Goal: Task Accomplishment & Management: Use online tool/utility

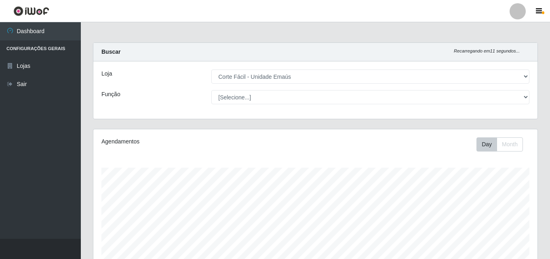
select select "201"
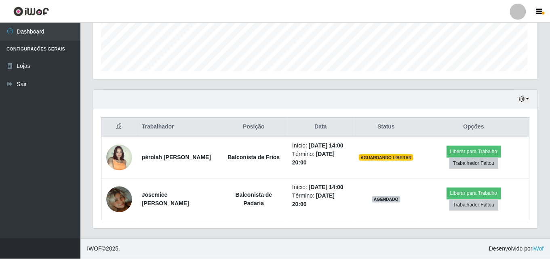
scroll to position [168, 440]
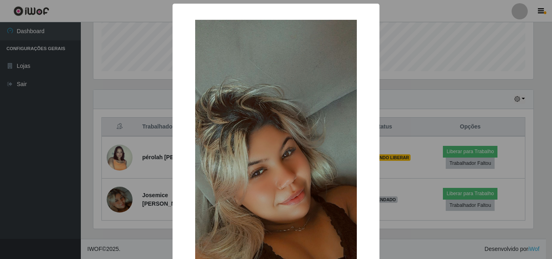
click at [433, 110] on div "× OK Cancel" at bounding box center [276, 129] width 552 height 259
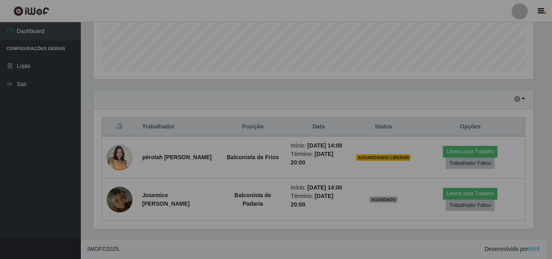
scroll to position [168, 444]
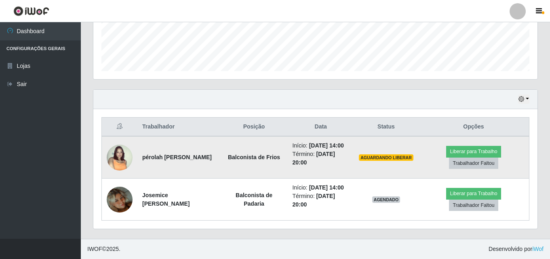
click at [120, 159] on img at bounding box center [120, 158] width 26 height 26
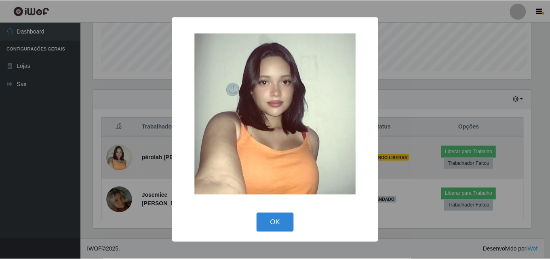
scroll to position [168, 440]
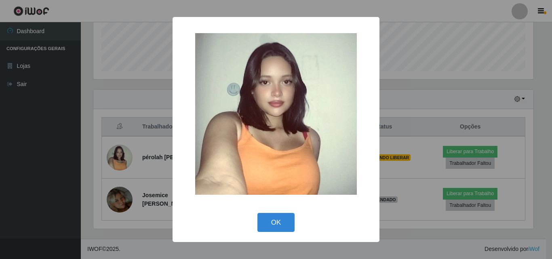
click at [421, 100] on div "× OK Cancel" at bounding box center [276, 129] width 552 height 259
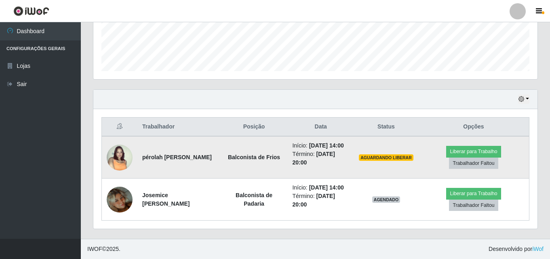
scroll to position [235, 0]
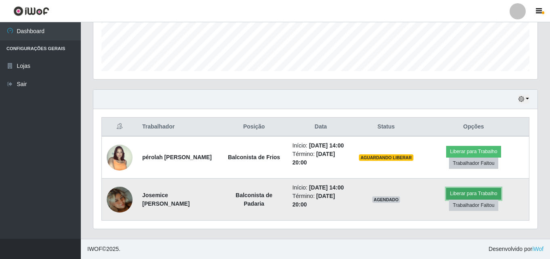
click at [483, 192] on button "Liberar para Trabalho" at bounding box center [473, 193] width 55 height 11
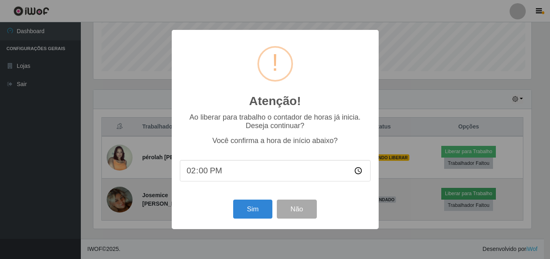
scroll to position [168, 440]
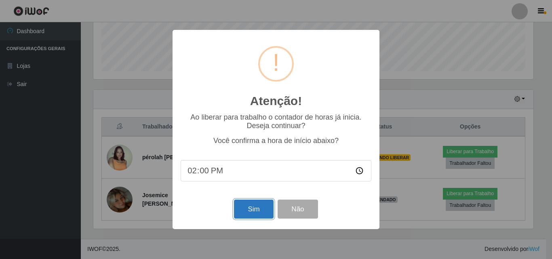
click at [262, 207] on button "Sim" at bounding box center [253, 209] width 39 height 19
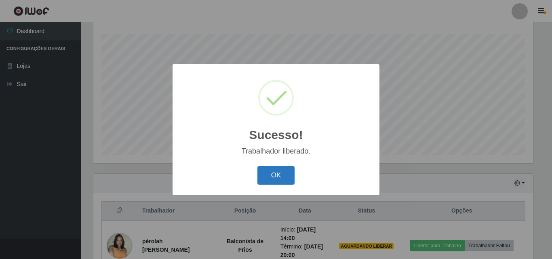
click at [281, 174] on button "OK" at bounding box center [277, 175] width 38 height 19
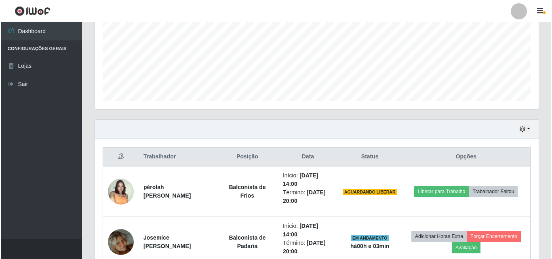
scroll to position [215, 0]
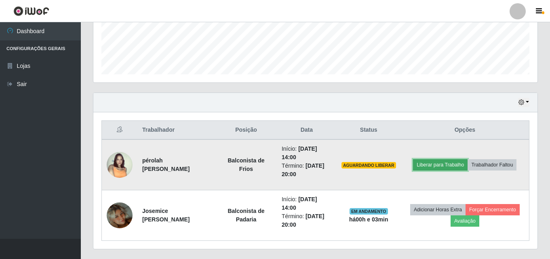
click at [446, 164] on button "Liberar para Trabalho" at bounding box center [440, 164] width 55 height 11
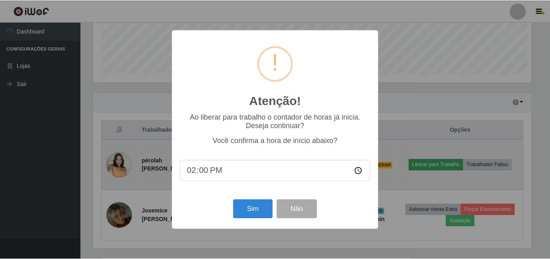
scroll to position [168, 440]
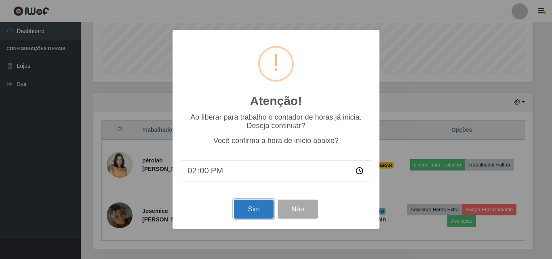
click at [263, 205] on button "Sim" at bounding box center [253, 209] width 39 height 19
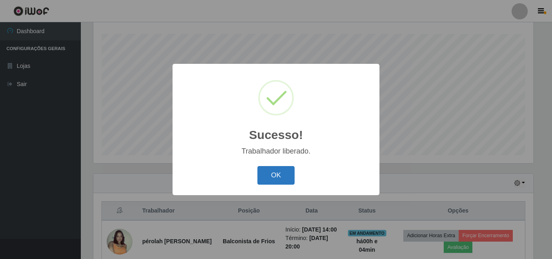
click at [268, 178] on button "OK" at bounding box center [277, 175] width 38 height 19
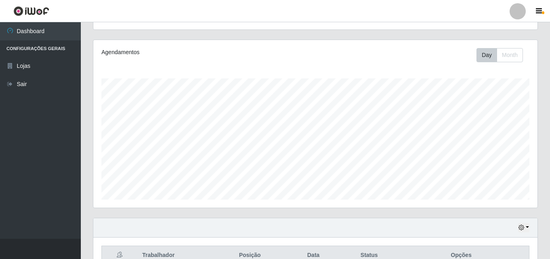
scroll to position [162, 0]
